Goal: Answer question/provide support

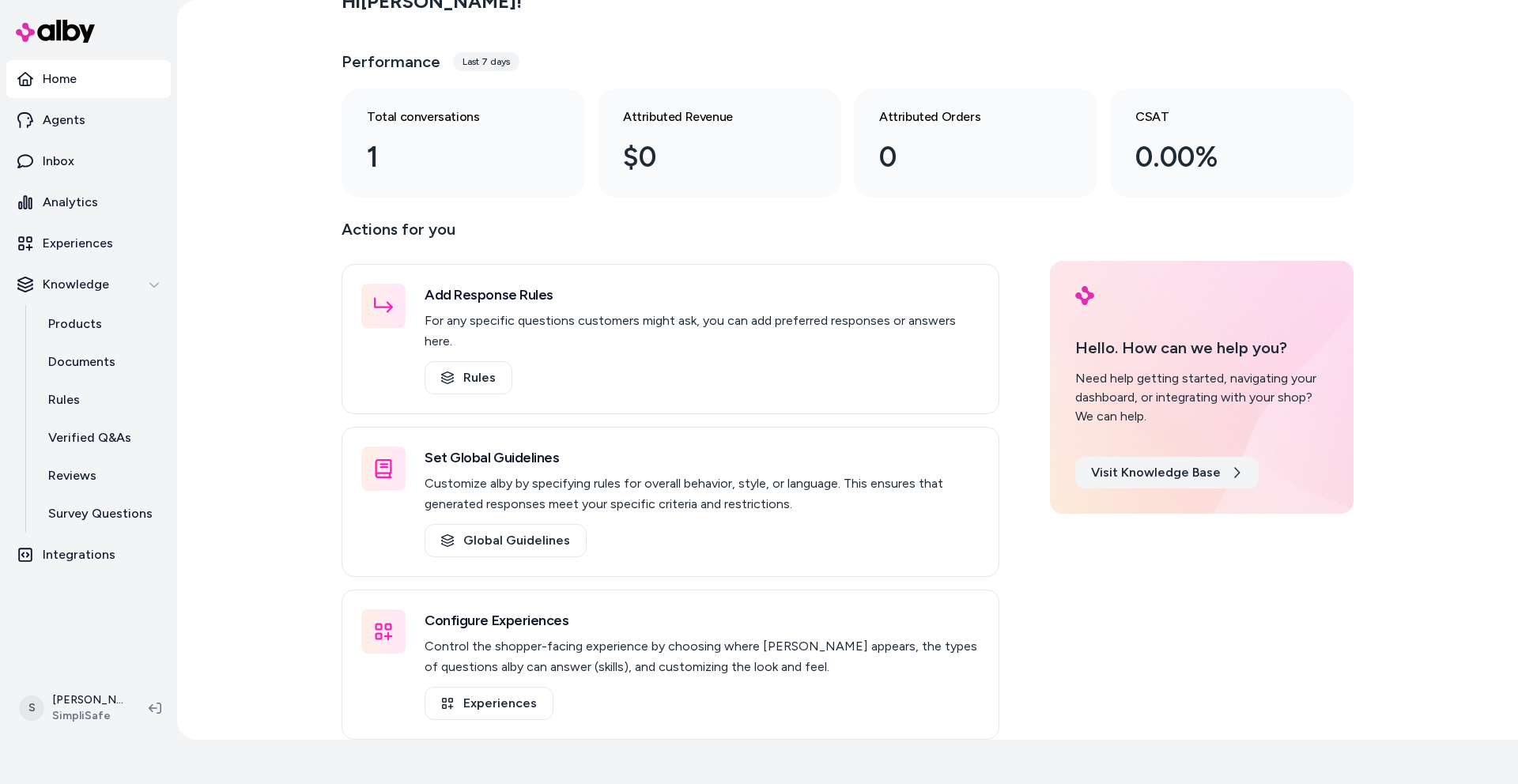
scroll to position [44, 0]
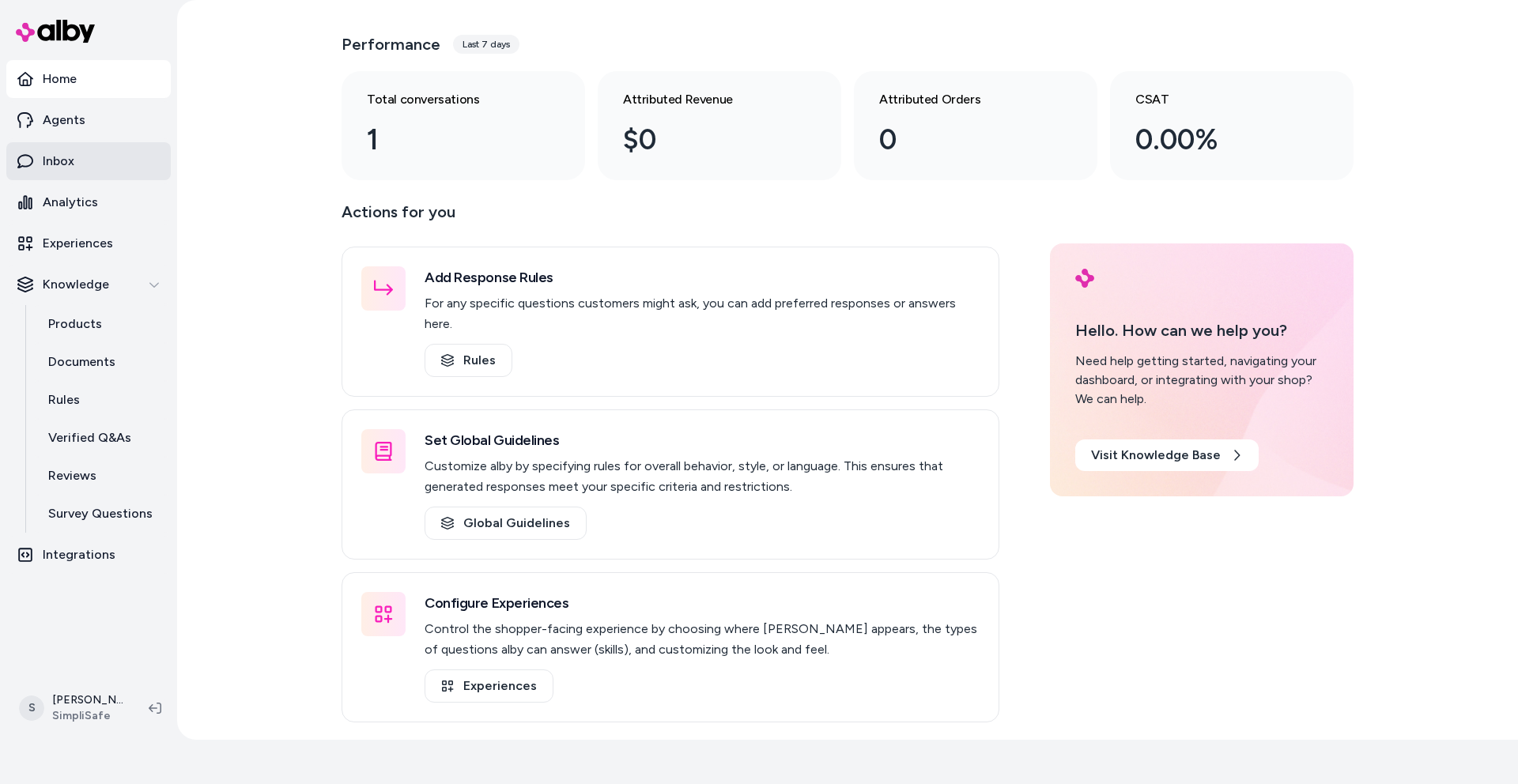
click at [83, 160] on link "Inbox" at bounding box center [88, 161] width 164 height 38
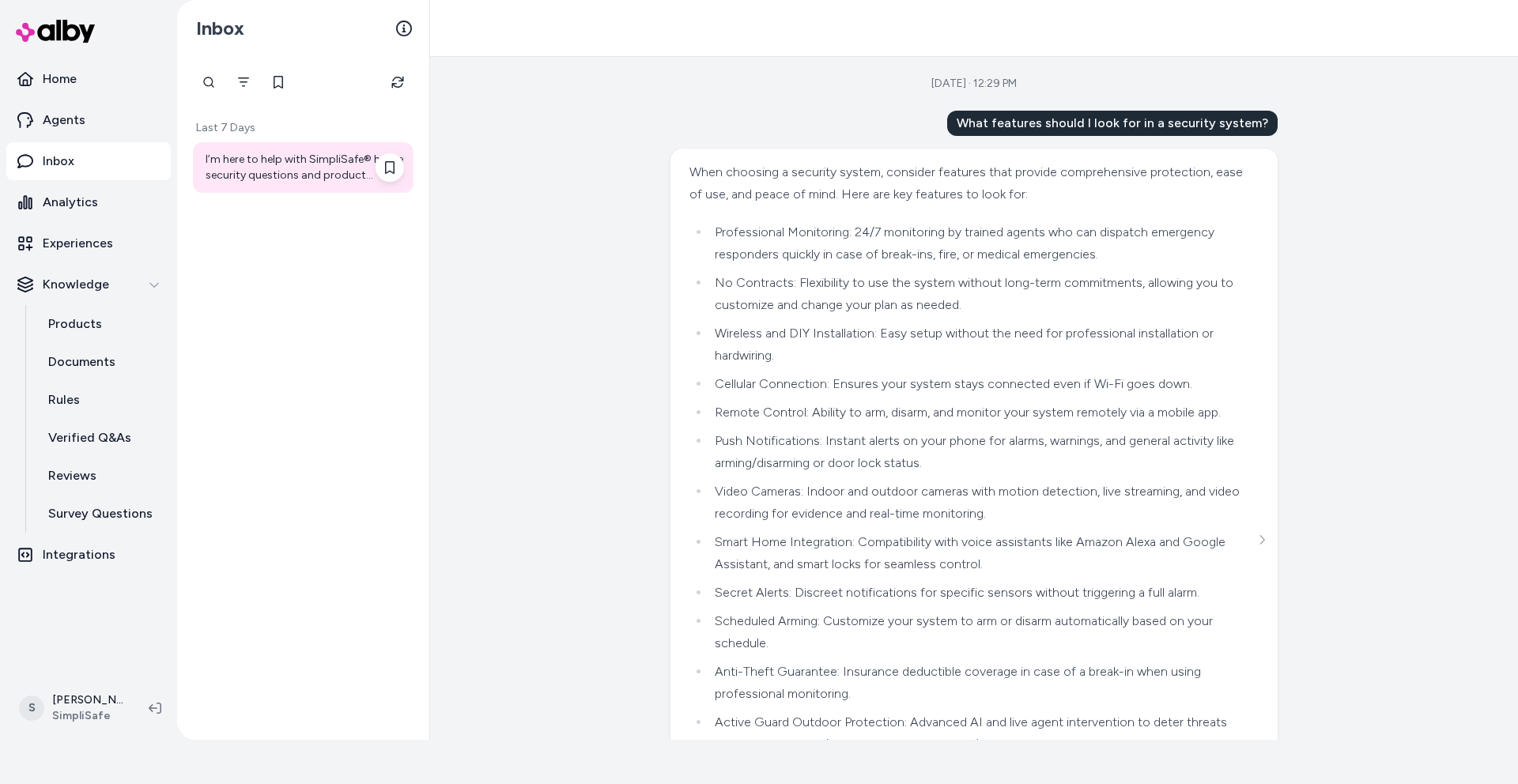
click at [260, 156] on div "I’m here to help with SimpliSafe® home security questions and product guidance.…" at bounding box center [305, 167] width 198 height 32
click at [310, 178] on div "I’m here to help with SimpliSafe® home security questions and product guidance.…" at bounding box center [305, 167] width 198 height 32
click at [209, 80] on div at bounding box center [209, 82] width 32 height 32
click at [363, 80] on div at bounding box center [303, 82] width 221 height 32
click at [61, 118] on p "Agents" at bounding box center [63, 120] width 42 height 19
